Goal: Obtain resource: Obtain resource

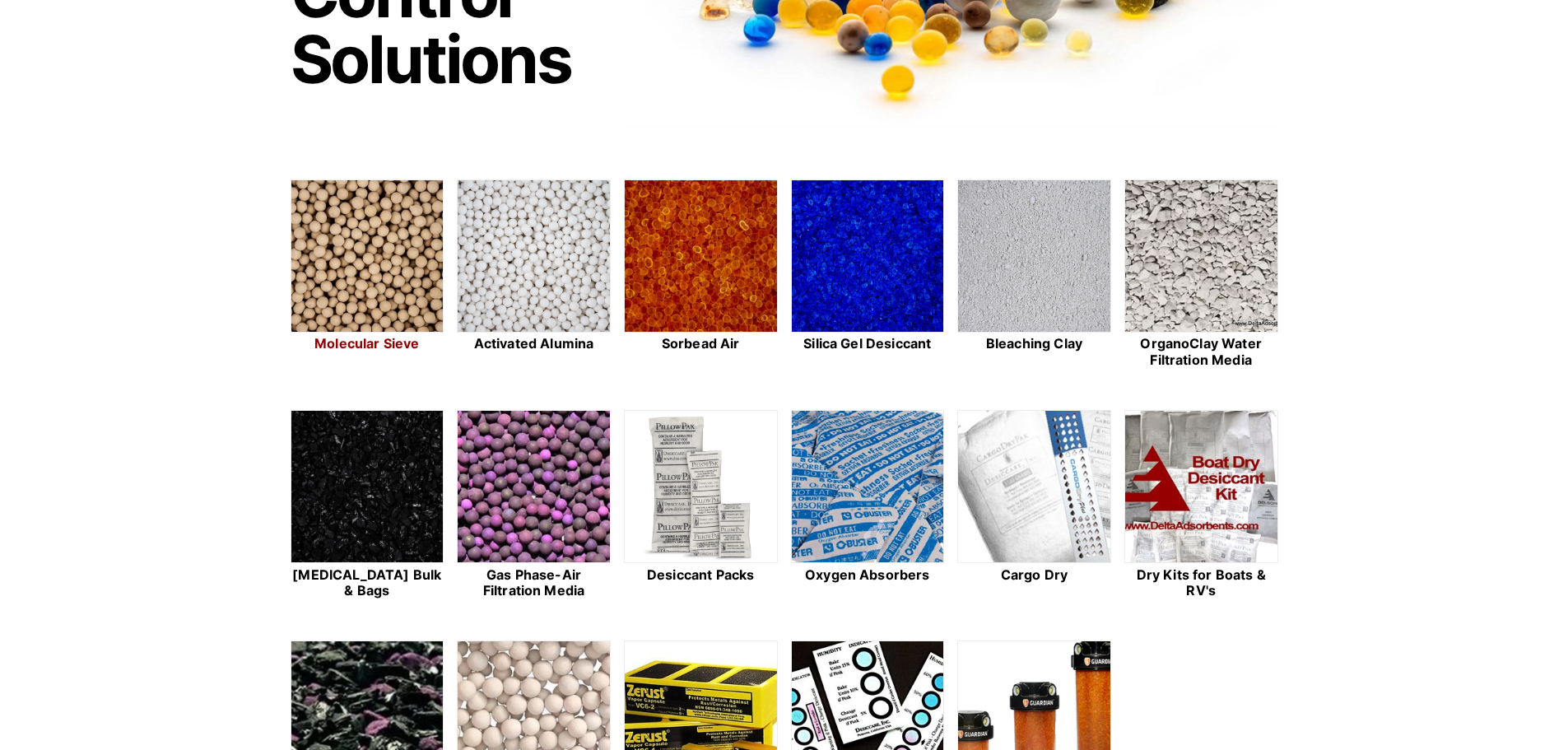
click at [382, 238] on img at bounding box center [368, 256] width 152 height 153
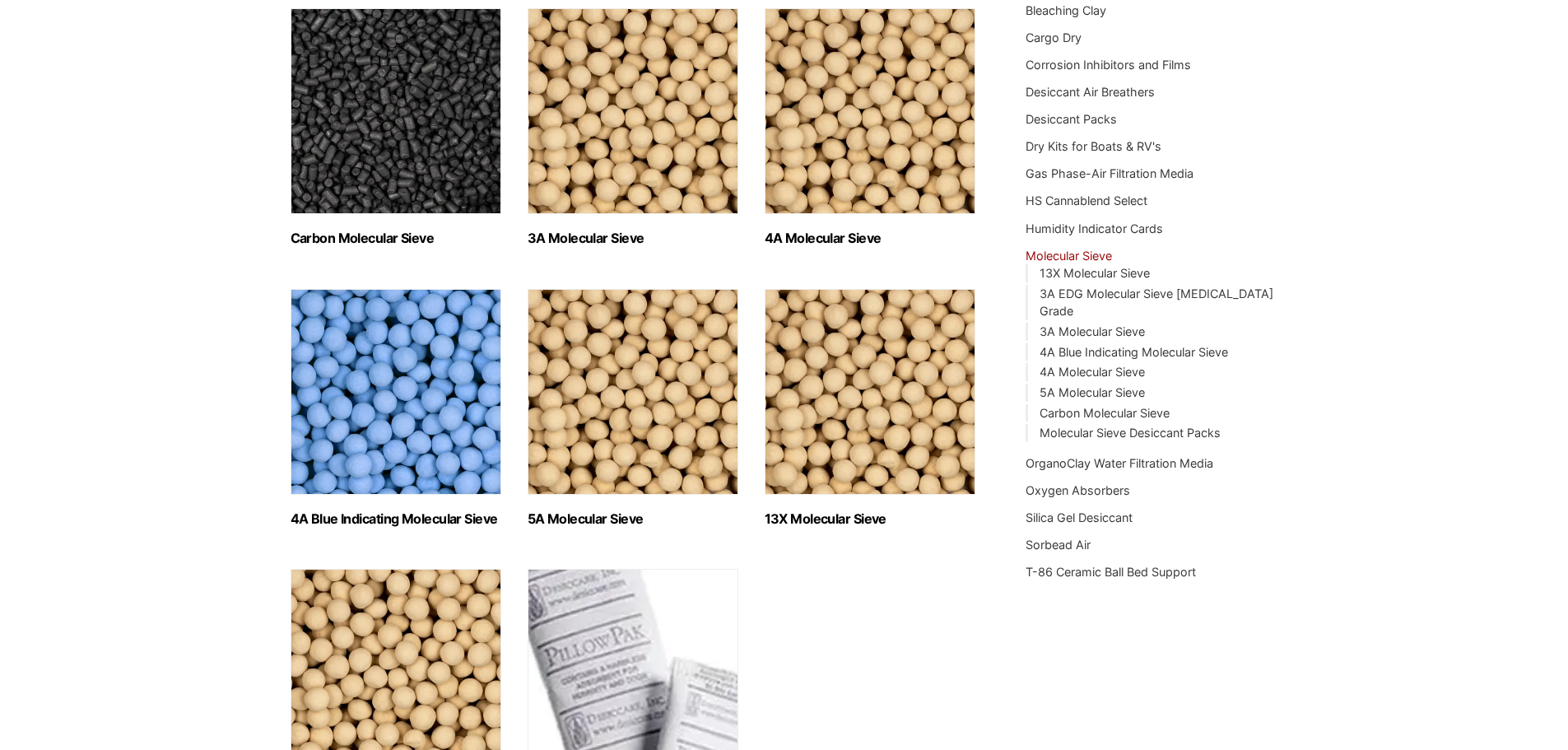
scroll to position [265, 0]
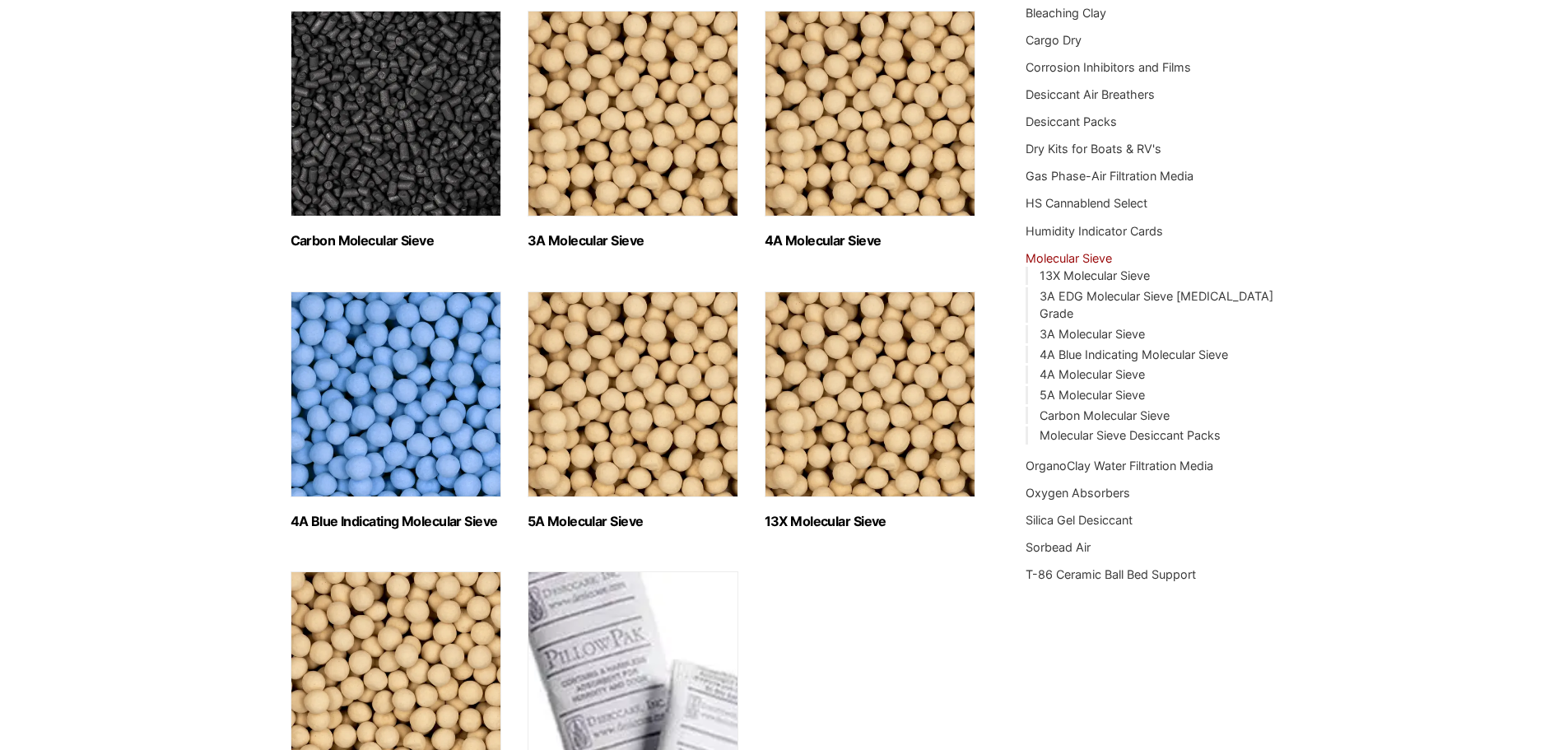
click at [651, 373] on img "Visit product category 5A Molecular Sieve" at bounding box center [632, 395] width 211 height 206
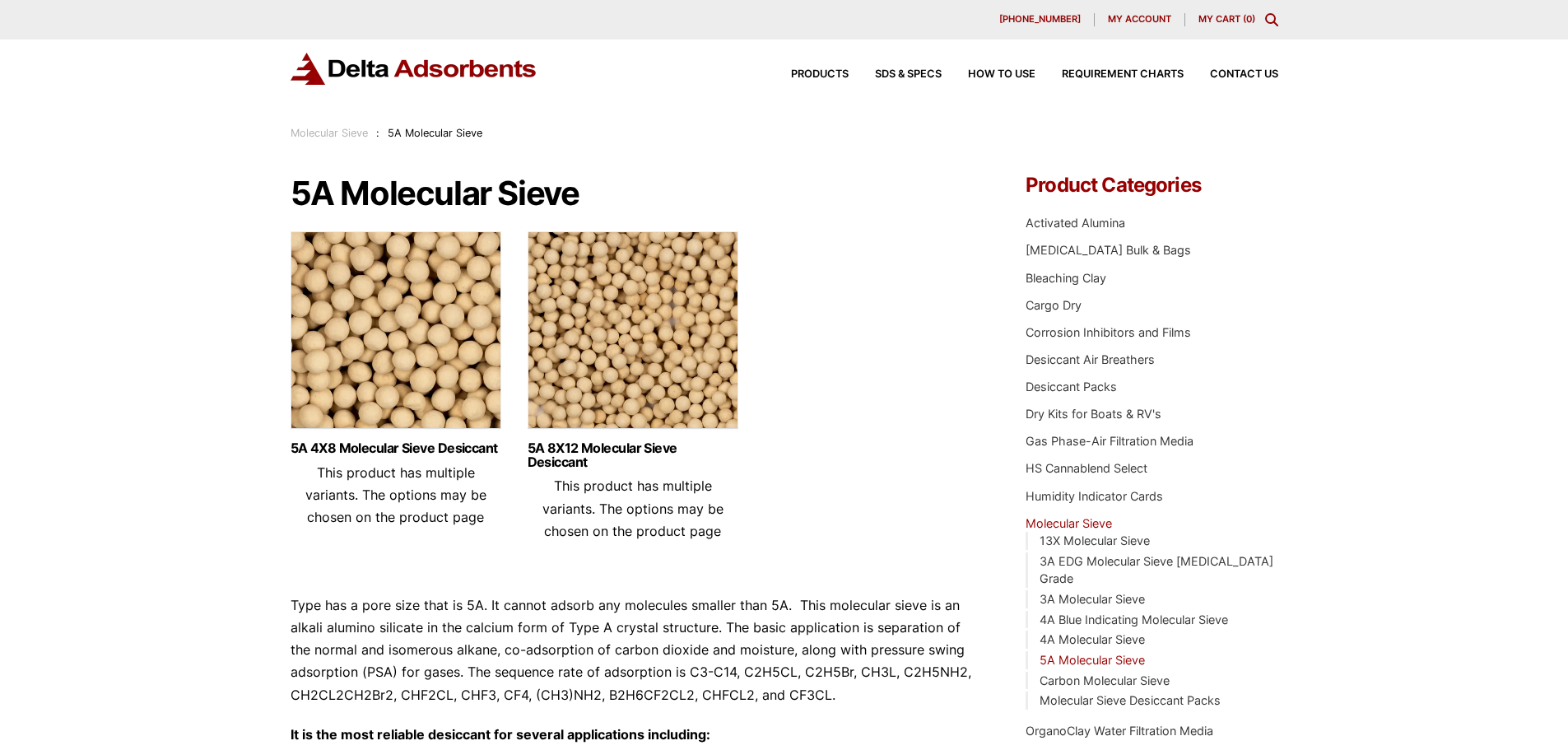
click at [425, 315] on img at bounding box center [396, 334] width 211 height 206
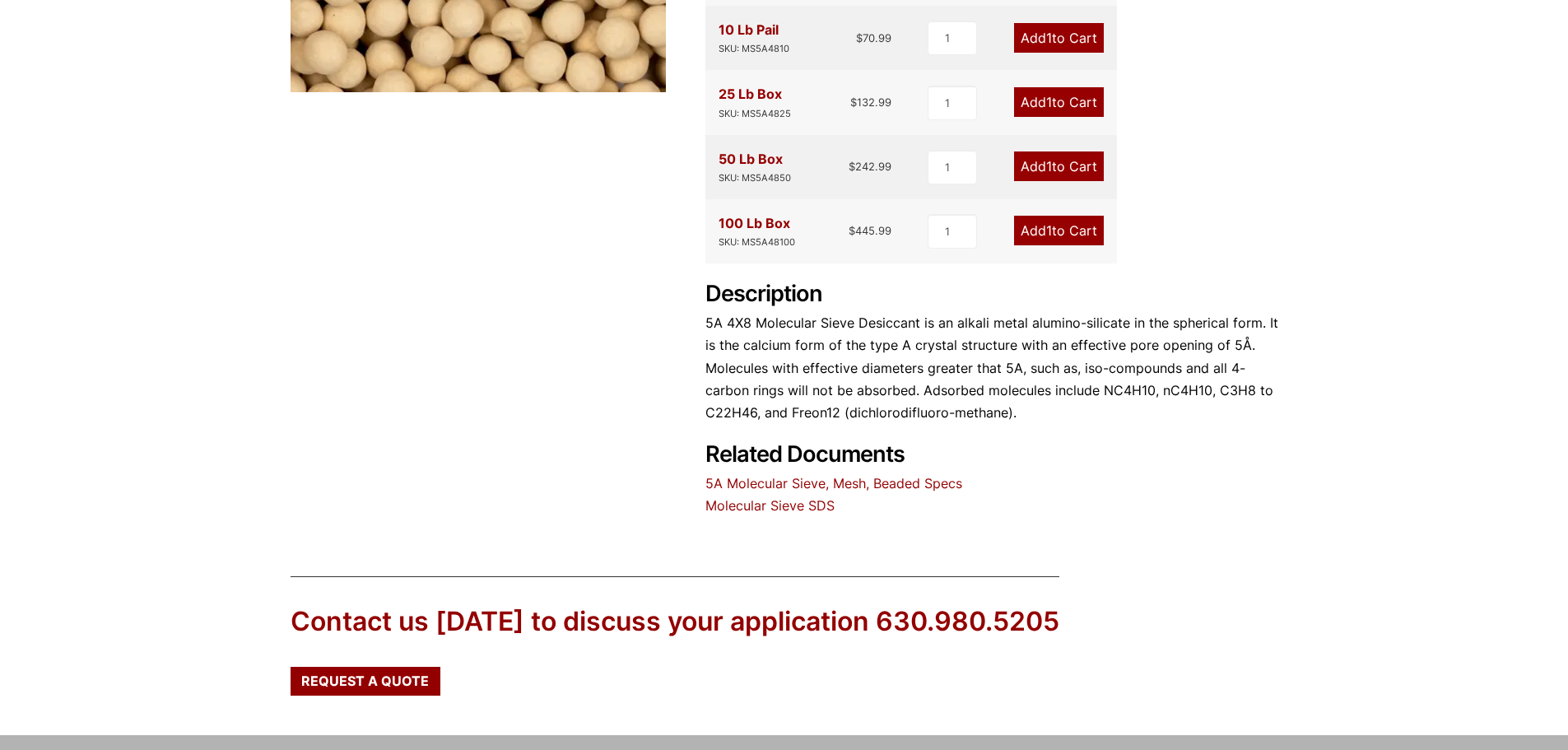
scroll to position [114, 0]
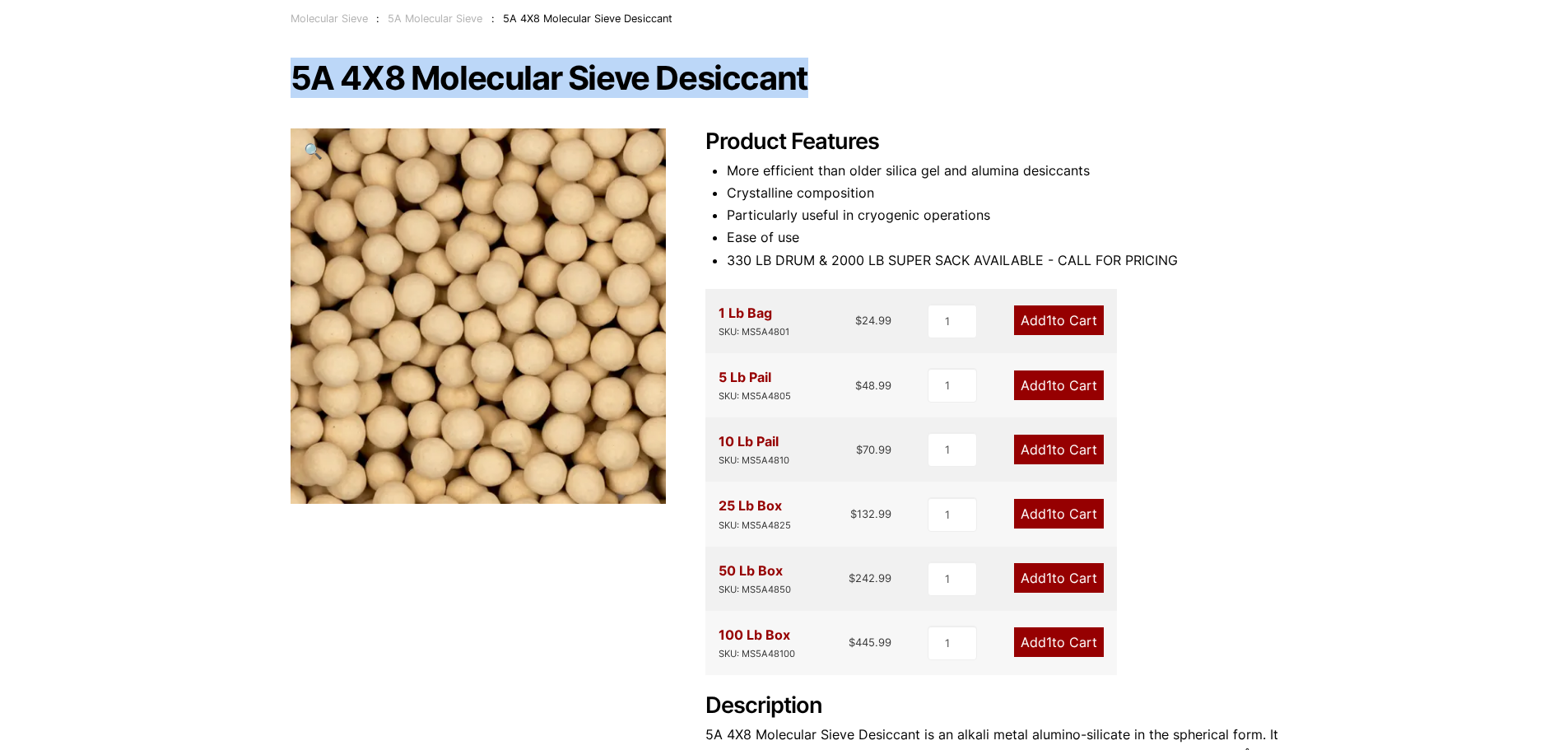
drag, startPoint x: 287, startPoint y: 75, endPoint x: 808, endPoint y: 65, distance: 521.1
click at [808, 65] on div "Our website has detected that you are using an outdated browser that will preve…" at bounding box center [784, 605] width 1568 height 1440
copy h1 "5A 4X8 Molecular Sieve Desiccant"
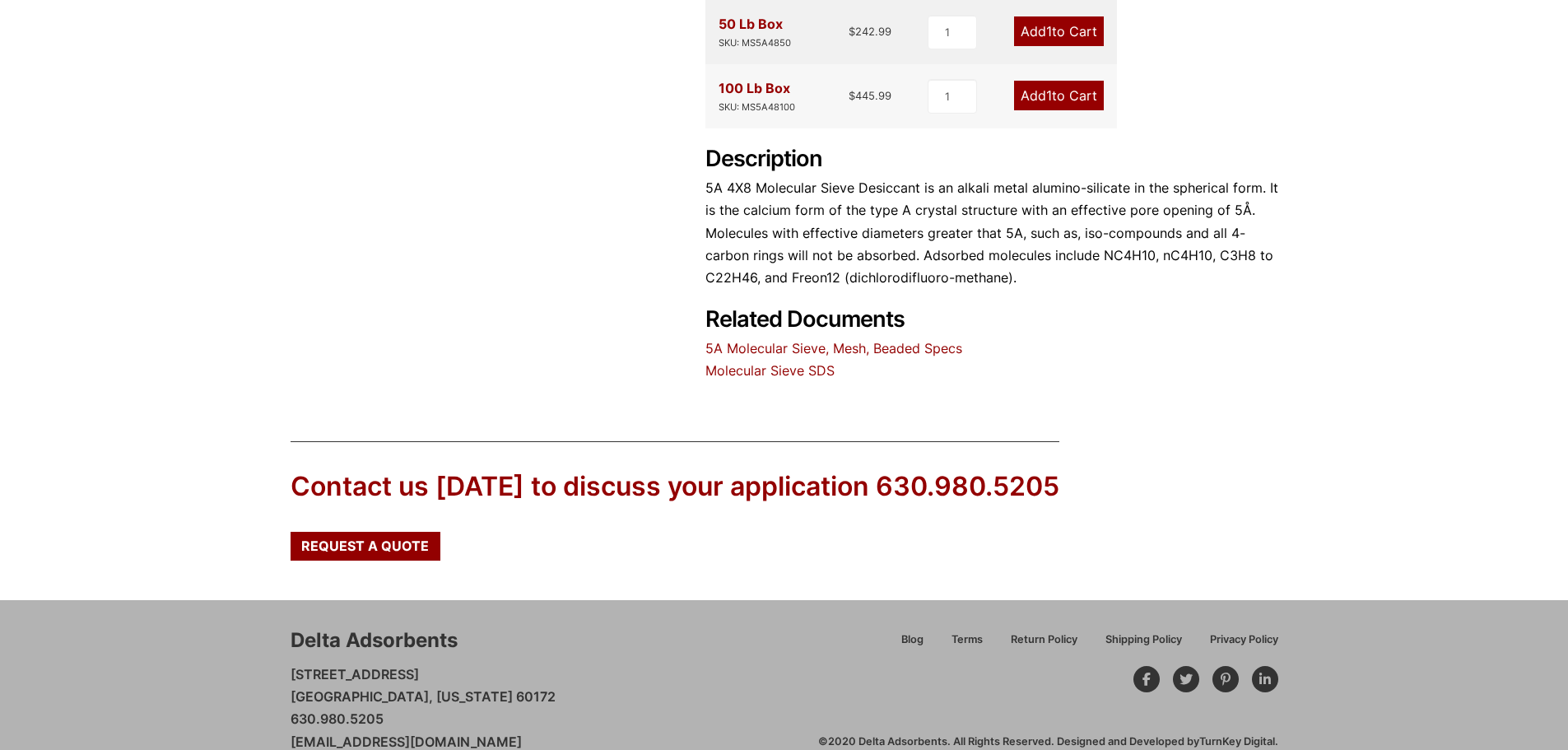
scroll to position [691, 0]
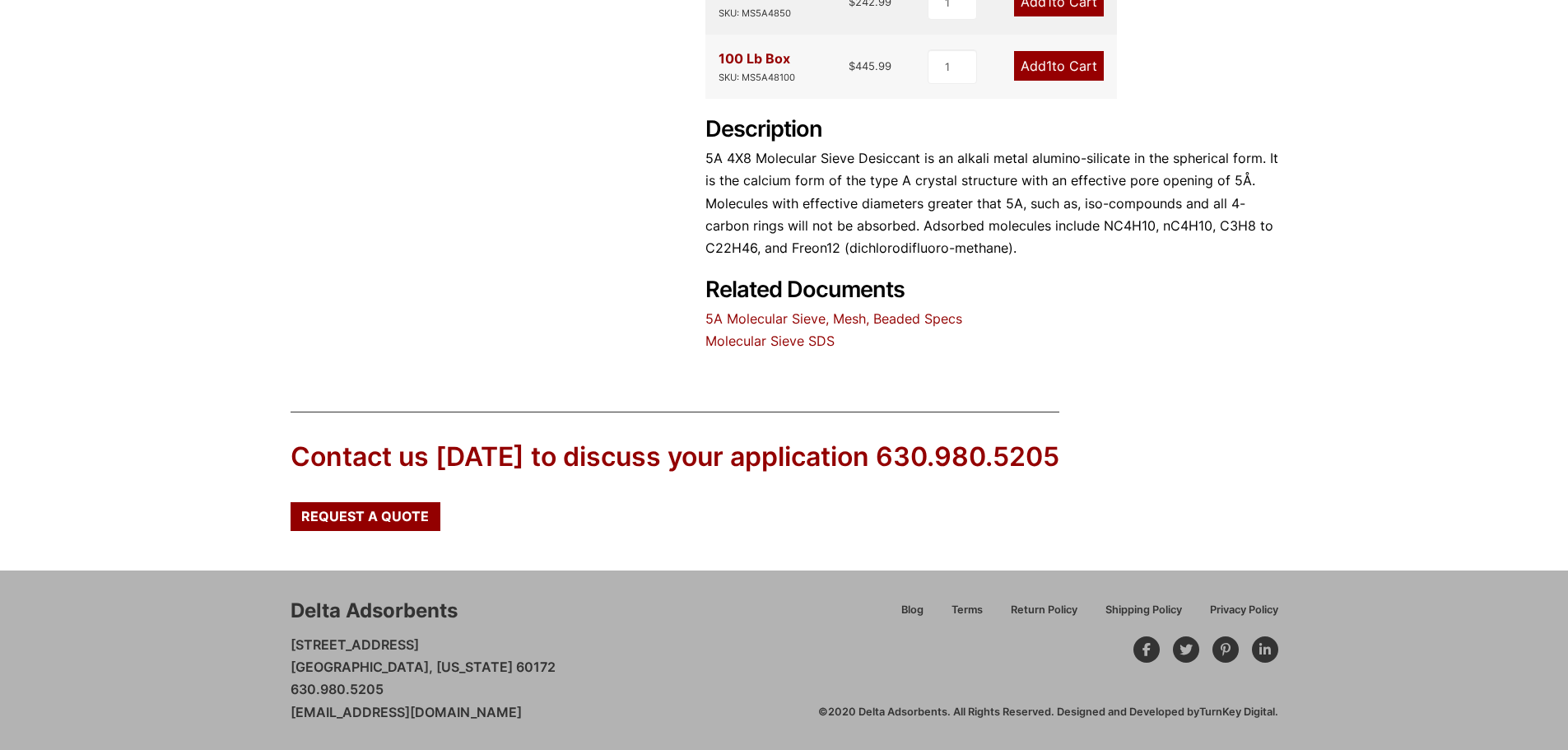
click at [778, 320] on link "5A Molecular Sieve, Mesh, Beaded Specs" at bounding box center [834, 318] width 257 height 17
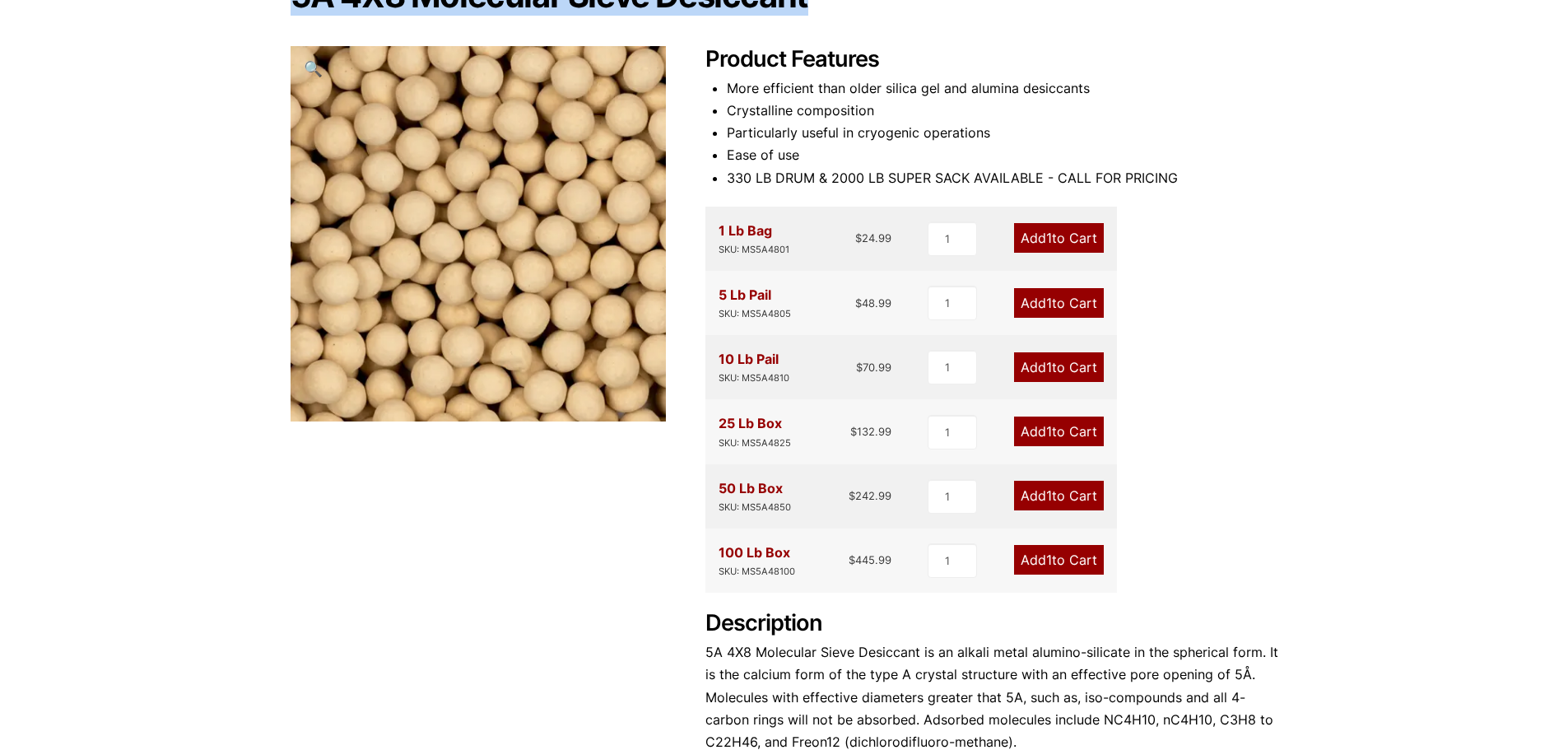
scroll to position [0, 0]
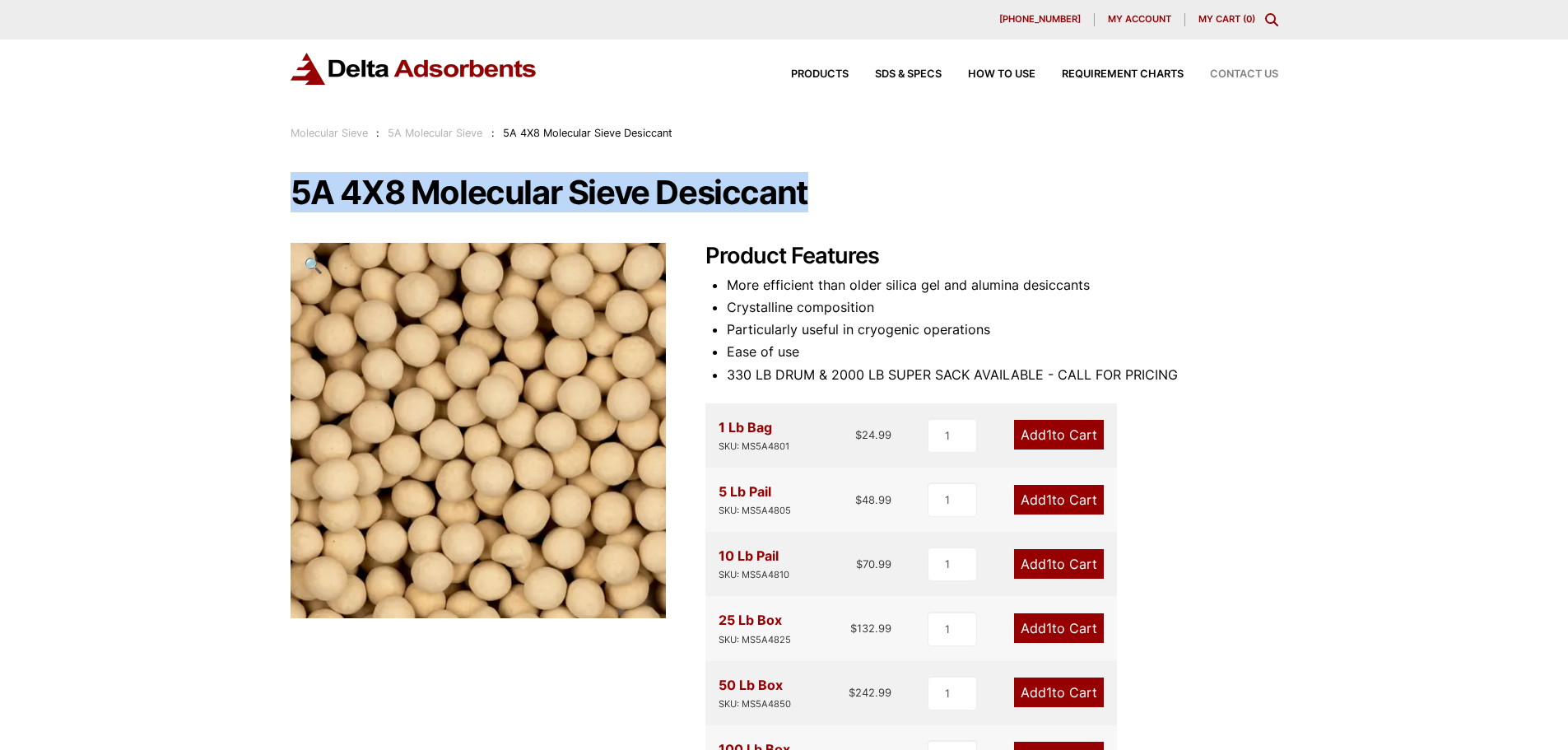
click at [1256, 79] on span "Contact Us" at bounding box center [1244, 74] width 68 height 10
click at [45, 152] on div "Our website has detected that you are using an outdated browser that will preve…" at bounding box center [784, 719] width 1568 height 1440
click at [126, 274] on div "Our website has detected that you are using an outdated browser that will preve…" at bounding box center [784, 719] width 1568 height 1440
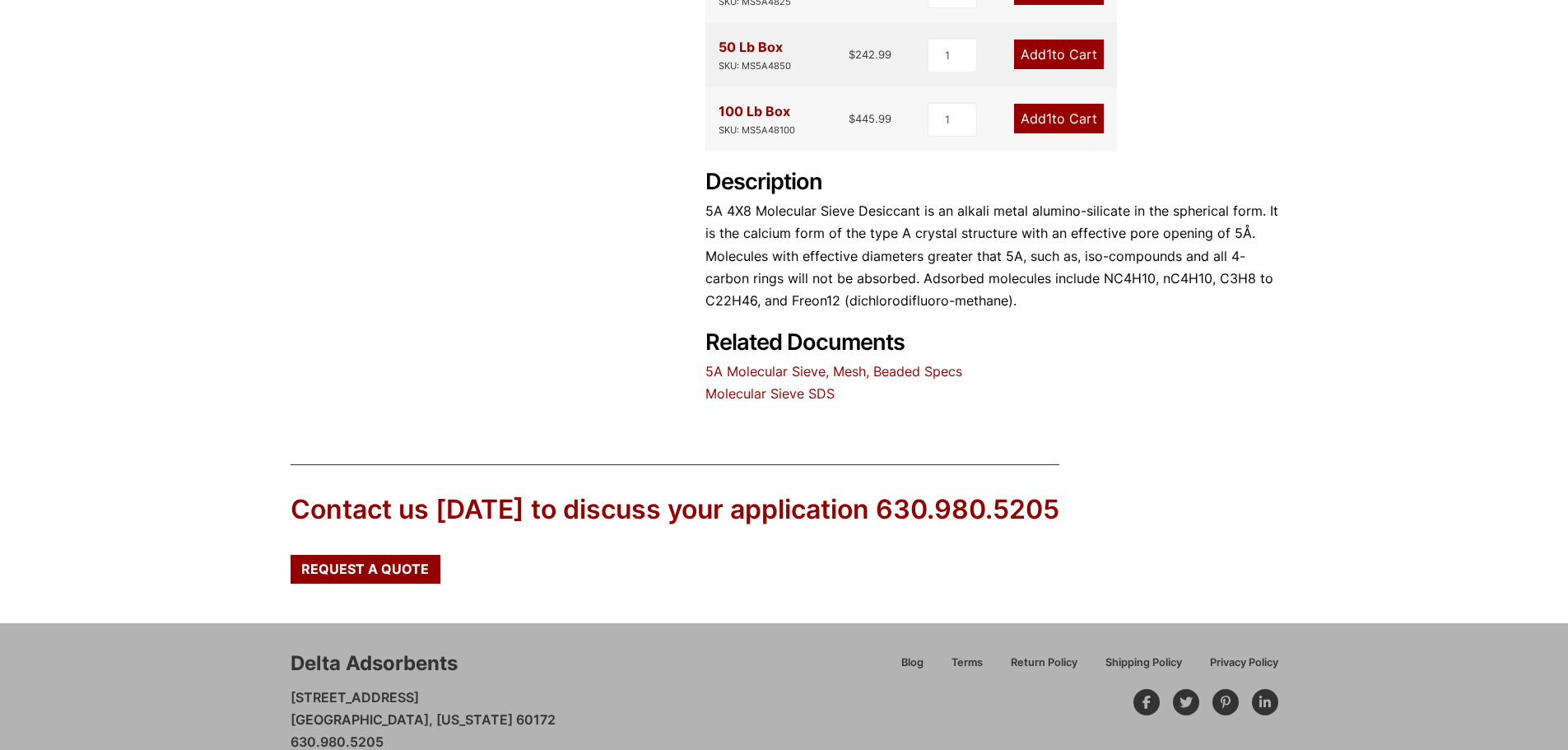
scroll to position [658, 0]
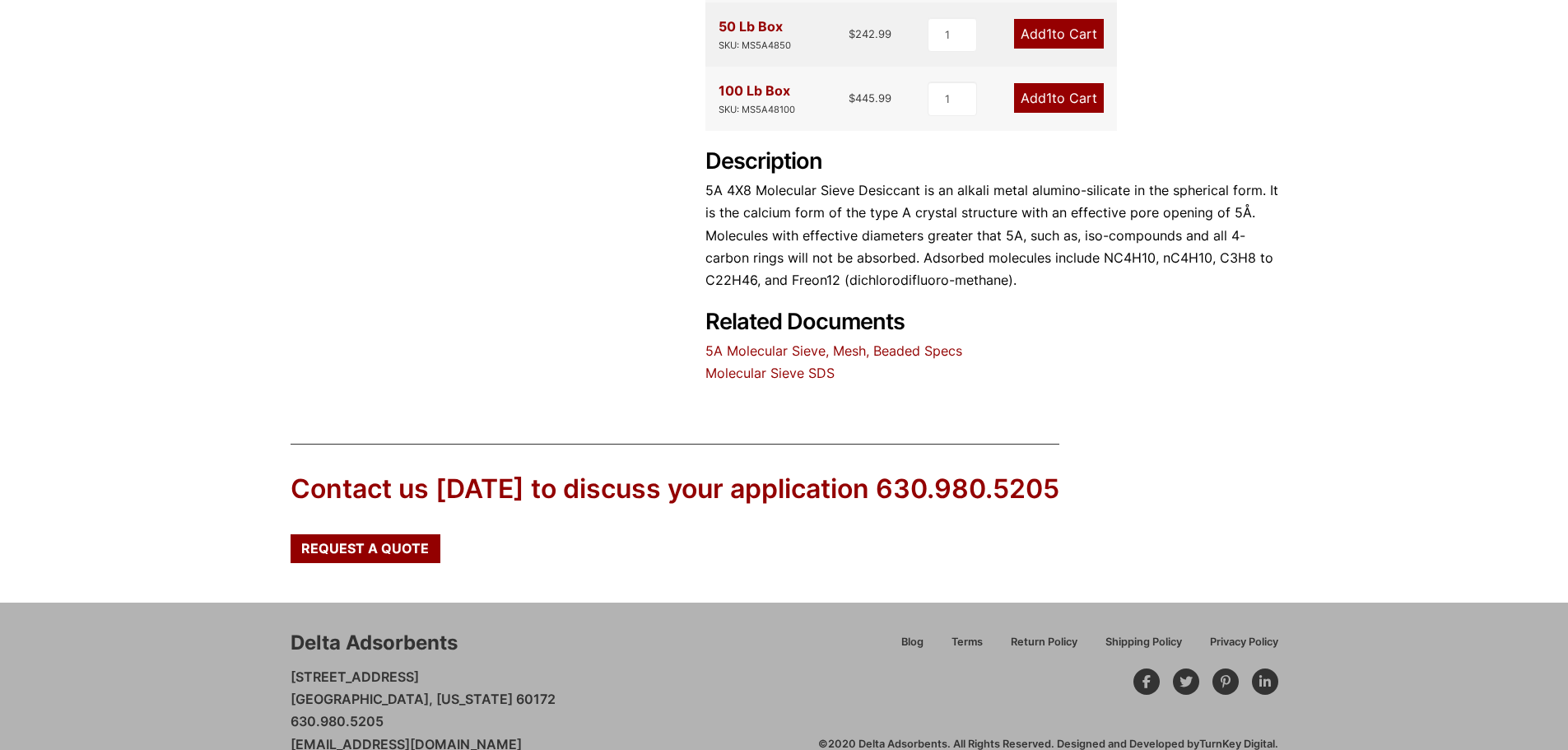
click at [753, 350] on link "5A Molecular Sieve, Mesh, Beaded Specs" at bounding box center [834, 350] width 257 height 17
click at [768, 369] on link "Molecular Sieve SDS" at bounding box center [770, 373] width 129 height 17
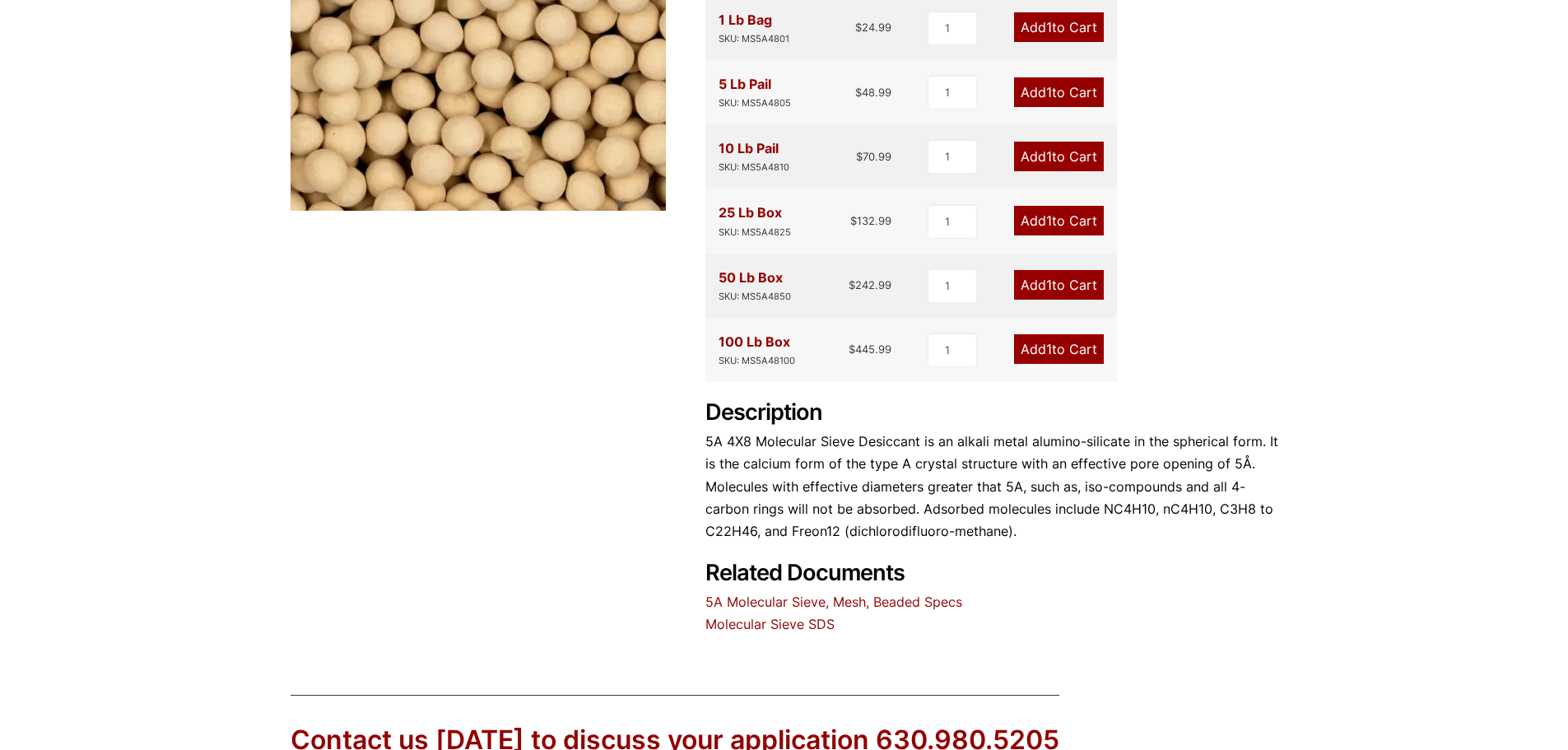
scroll to position [329, 0]
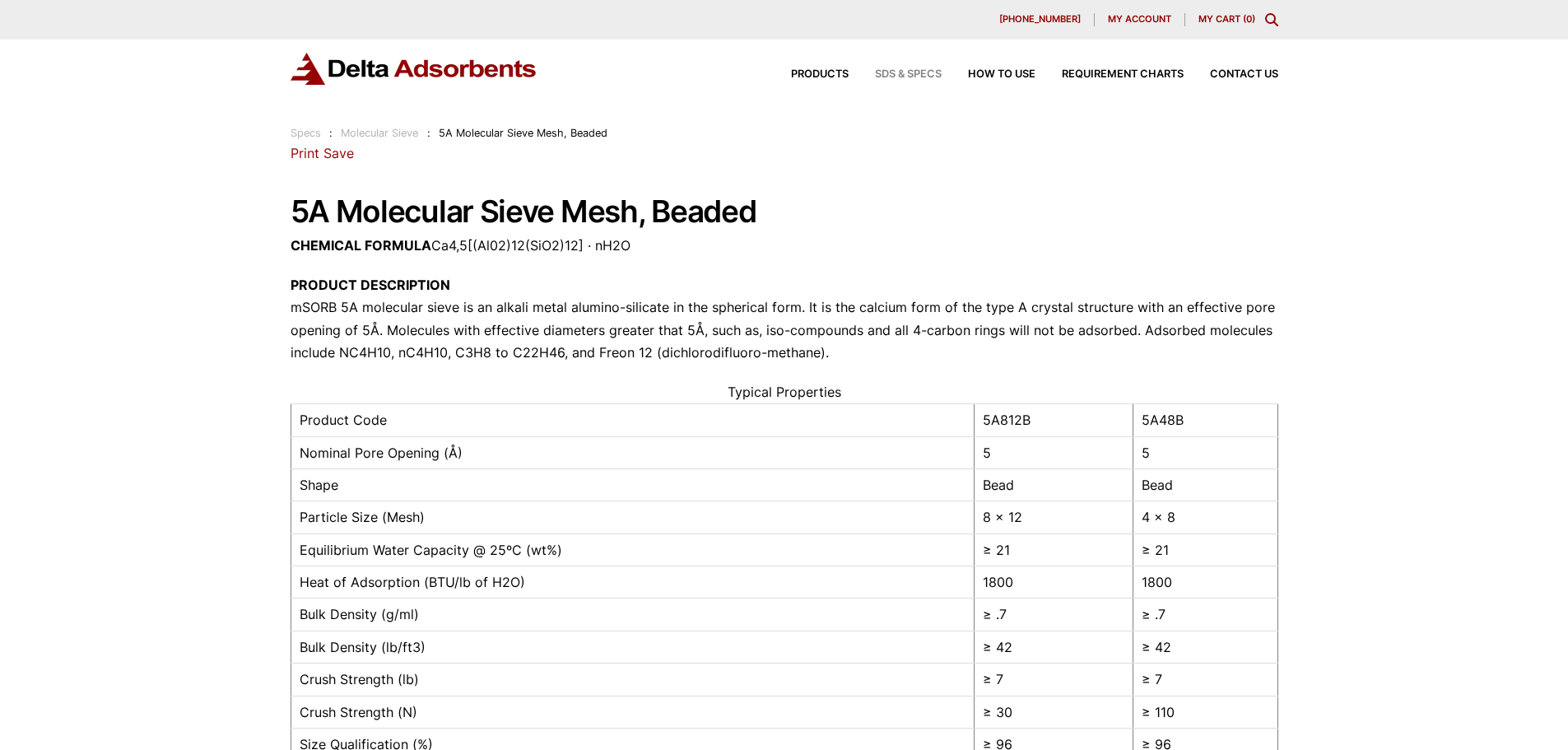
click at [922, 74] on span "SDS & SPECS" at bounding box center [908, 74] width 66 height 10
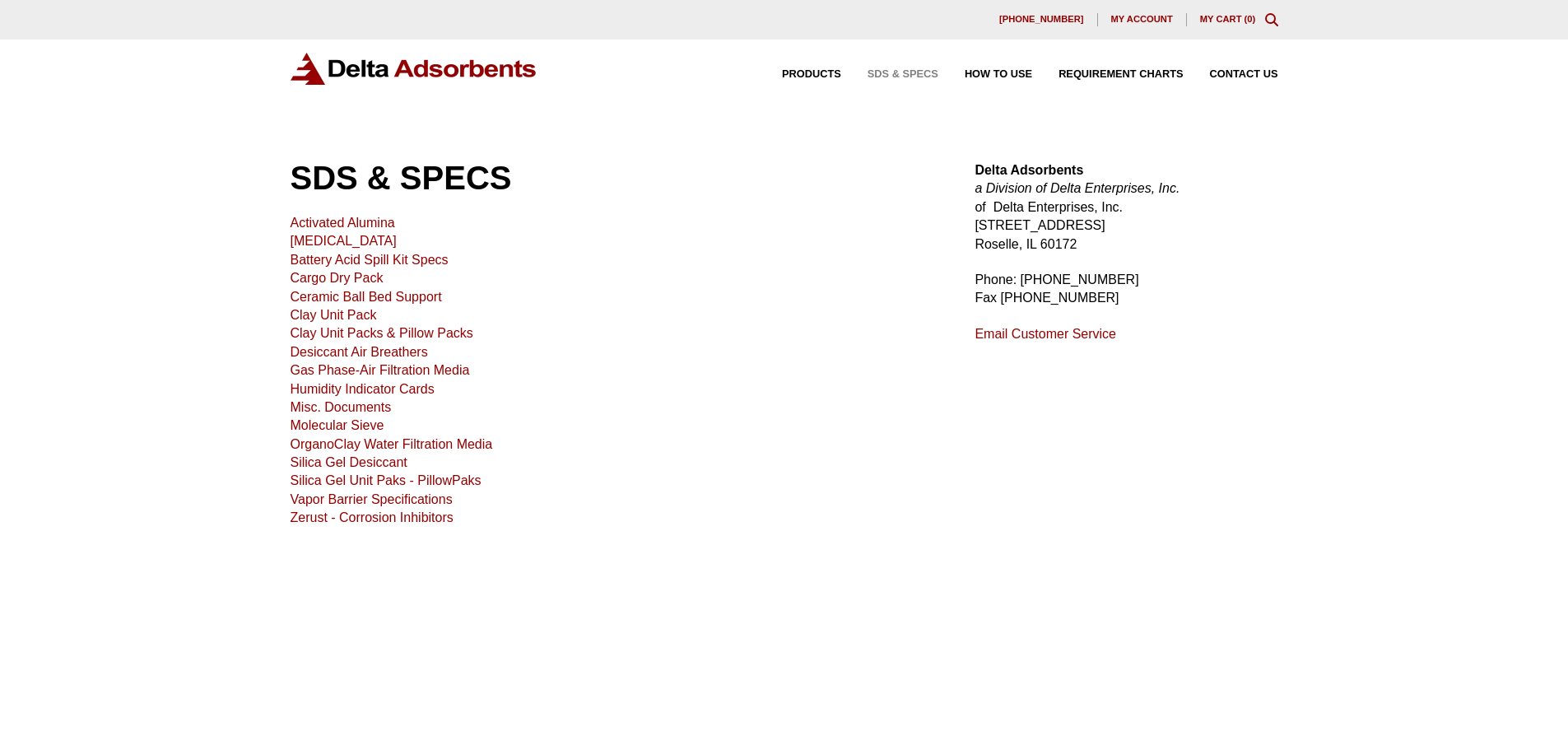
click at [352, 423] on link "Molecular Sieve" at bounding box center [337, 425] width 93 height 14
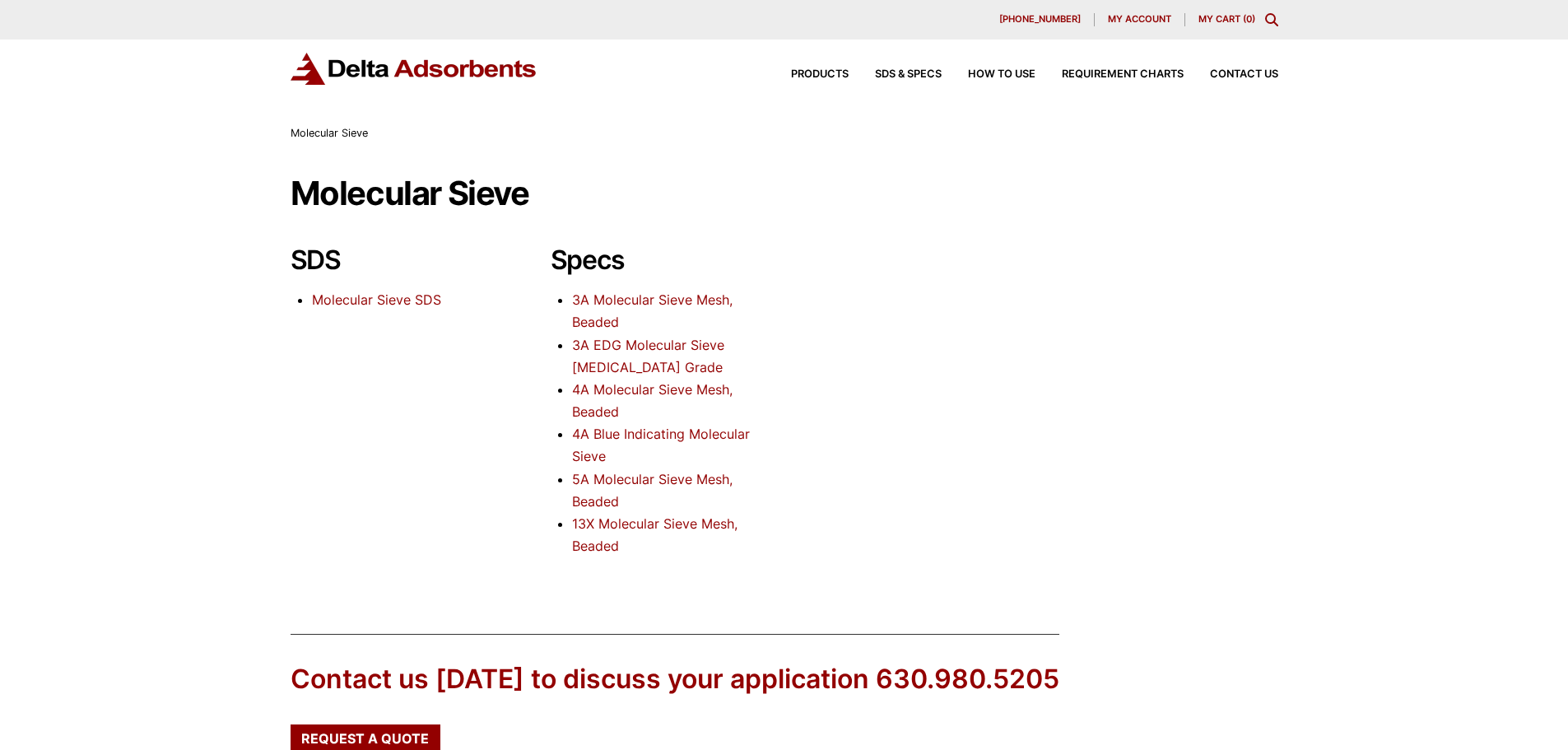
click at [617, 477] on link "5A Molecular Sieve Mesh, Beaded" at bounding box center [653, 490] width 161 height 38
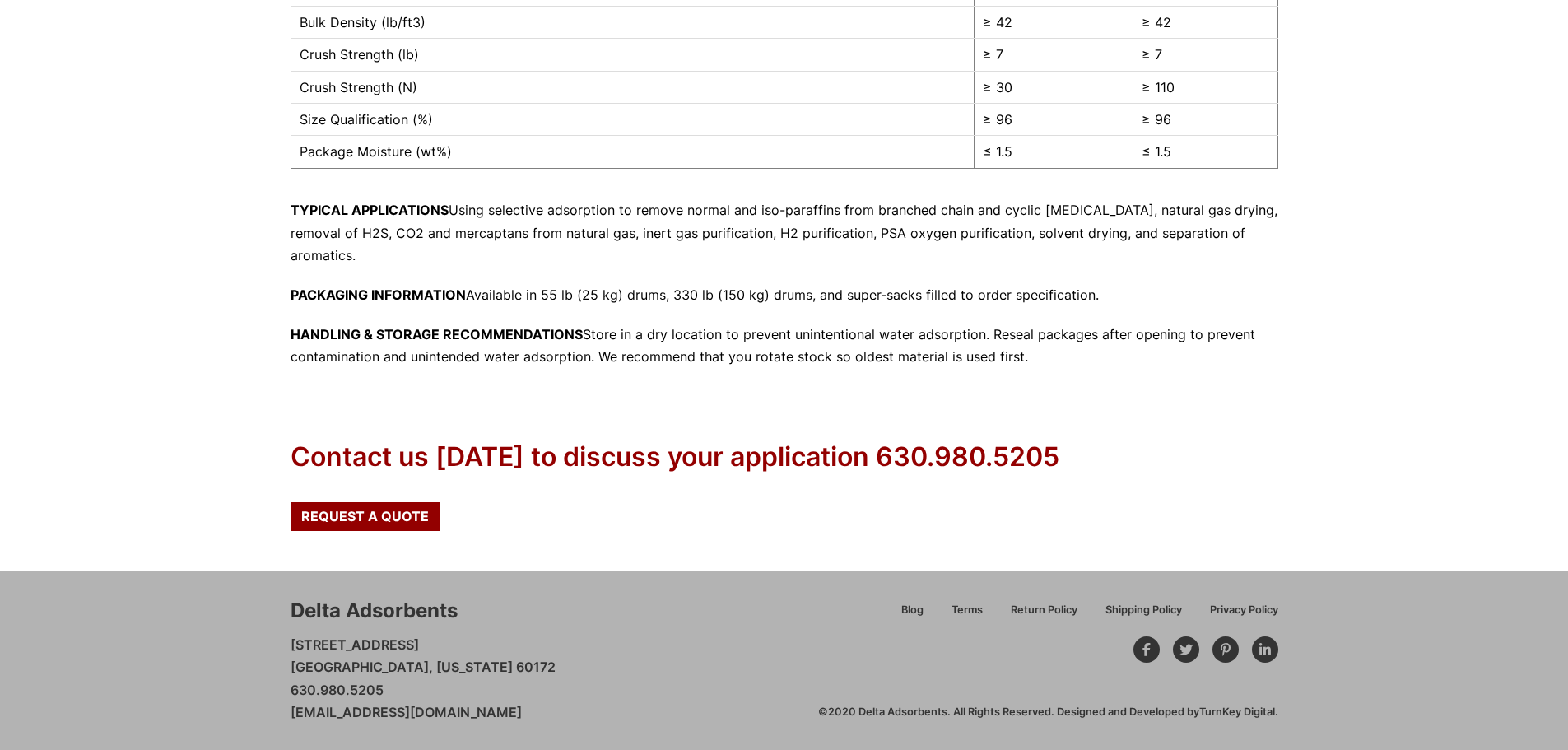
scroll to position [213, 0]
